Goal: Communication & Community: Answer question/provide support

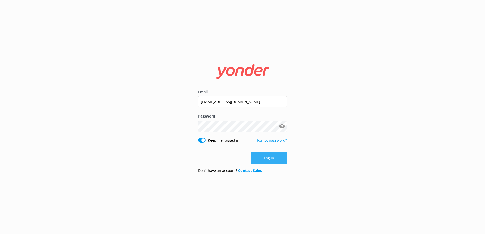
click at [280, 157] on button "Log in" at bounding box center [269, 158] width 36 height 13
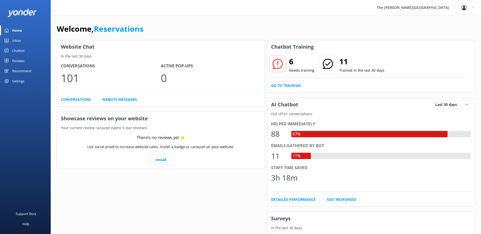
click at [33, 39] on link "Inbox" at bounding box center [25, 41] width 51 height 10
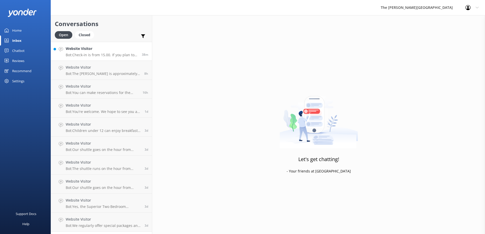
click at [81, 54] on p "Bot: Check-in is from 15.00. If you plan to arrive later than this, please cont…" at bounding box center [102, 55] width 72 height 5
